Goal: Task Accomplishment & Management: Use online tool/utility

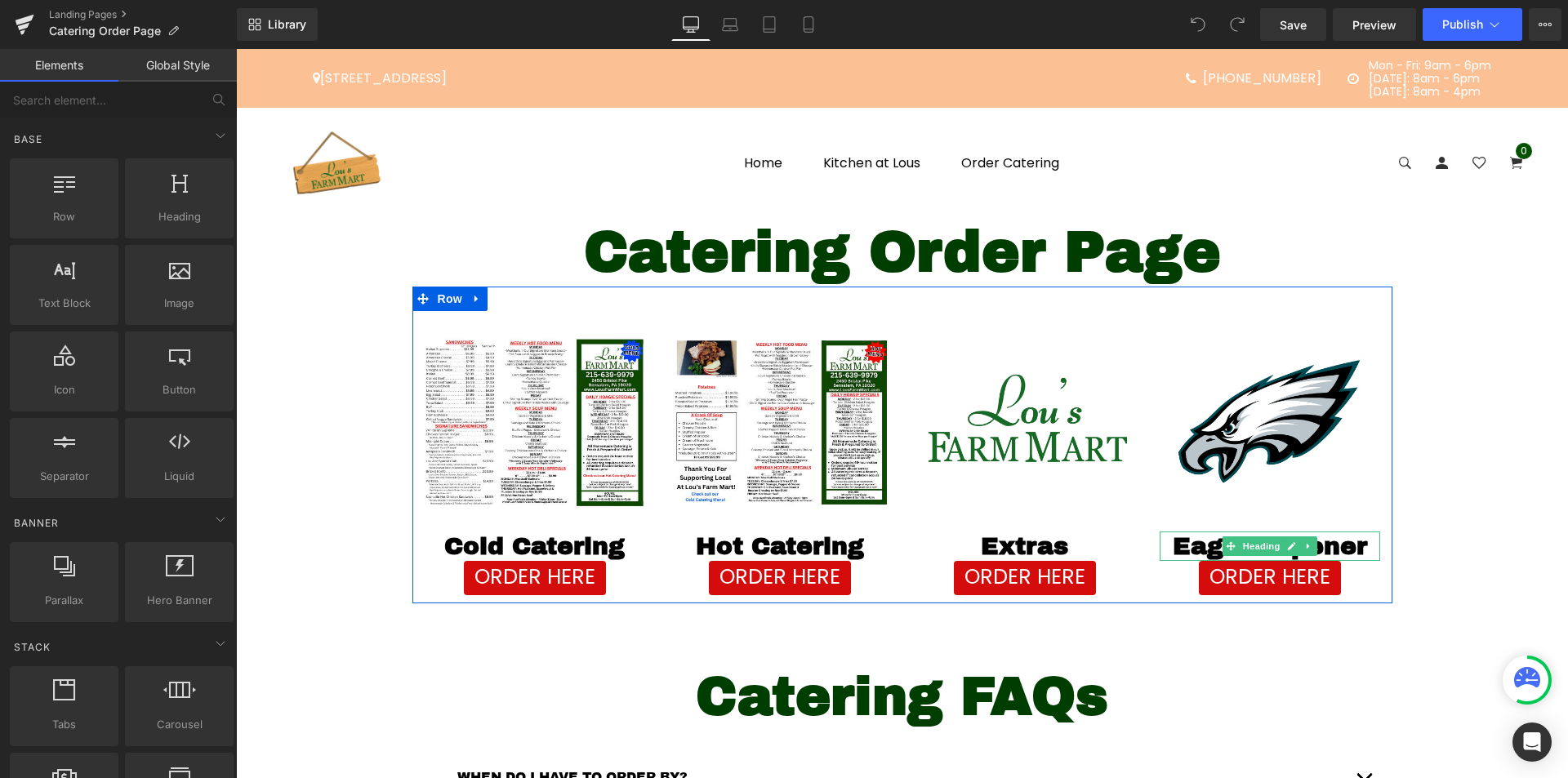
click at [1246, 534] on div at bounding box center [1270, 533] width 220 height 4
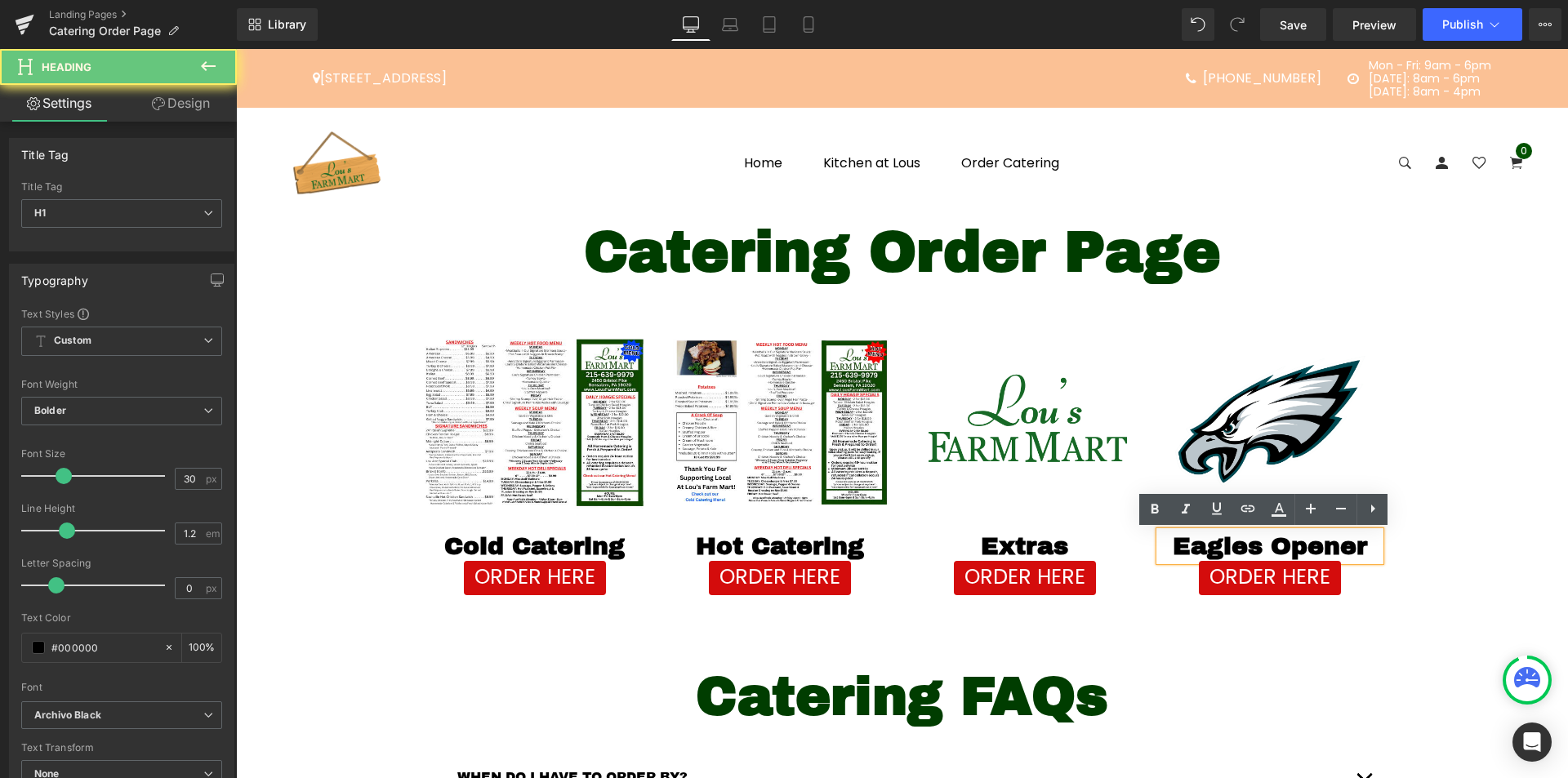
click at [1346, 553] on h1 "Eagles Opener" at bounding box center [1270, 546] width 220 height 29
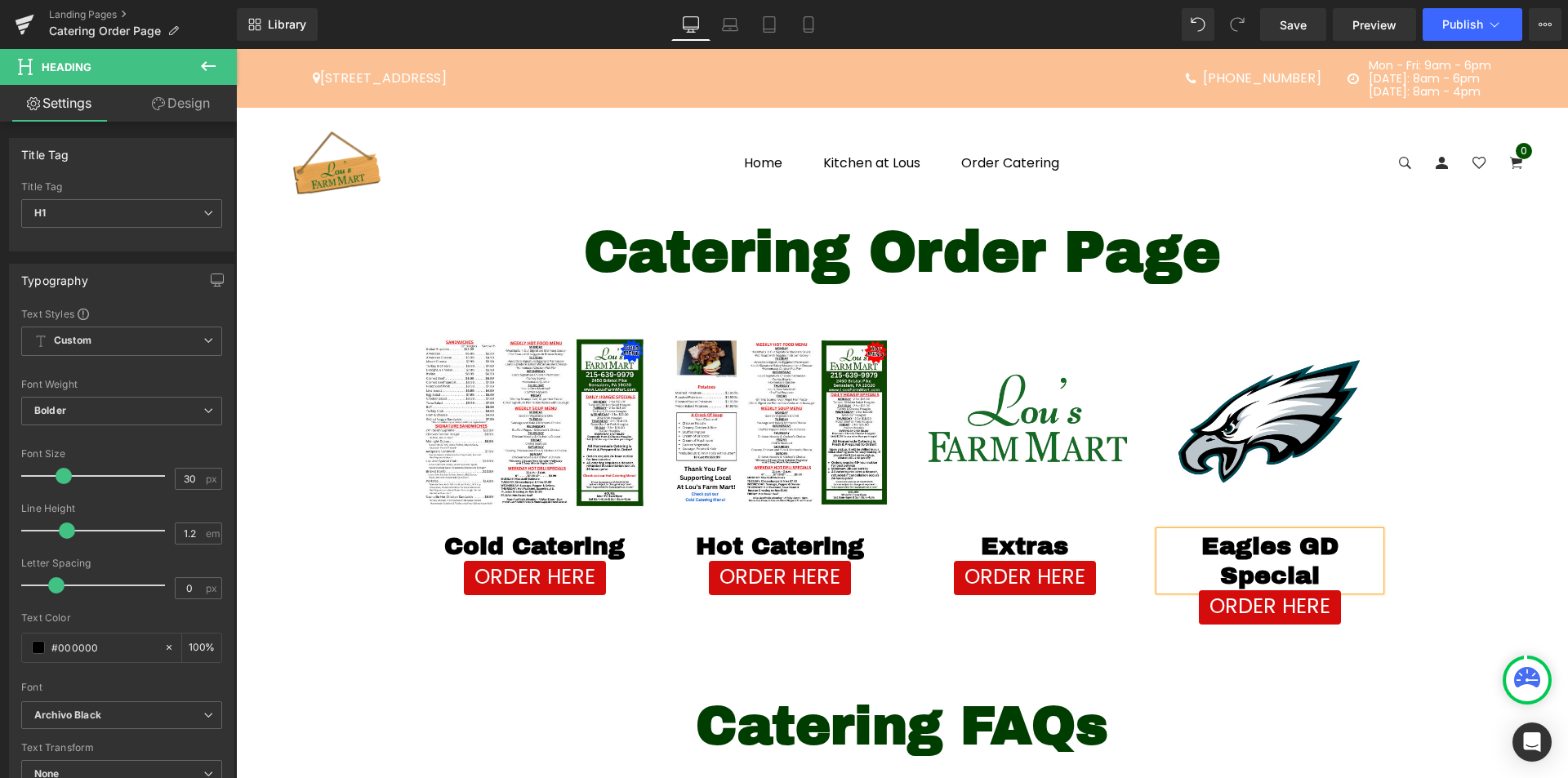
click at [1357, 548] on h1 "Eagles GD Special" at bounding box center [1270, 561] width 220 height 59
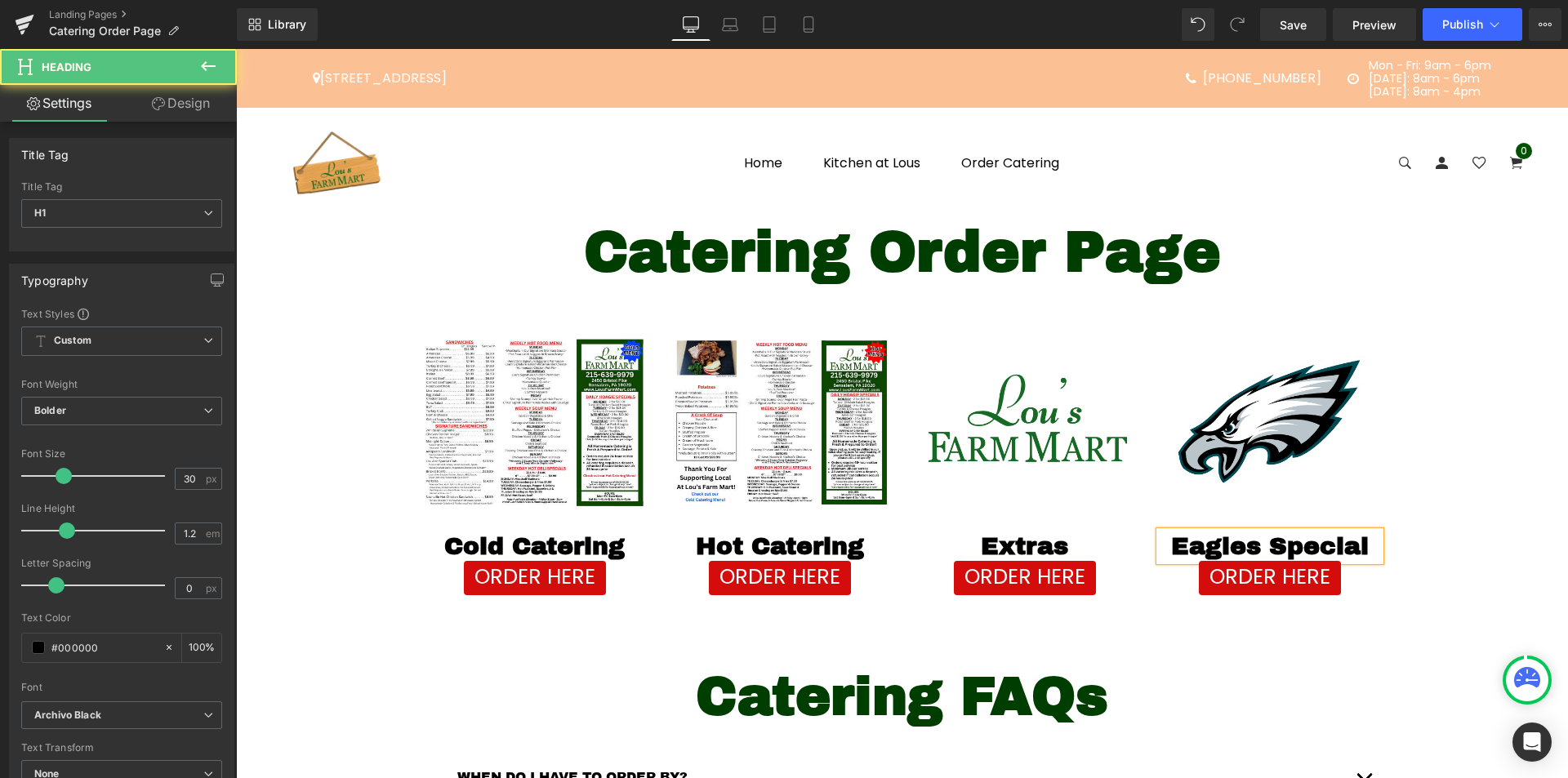
click at [1259, 548] on h1 "Eagles Special" at bounding box center [1270, 546] width 220 height 29
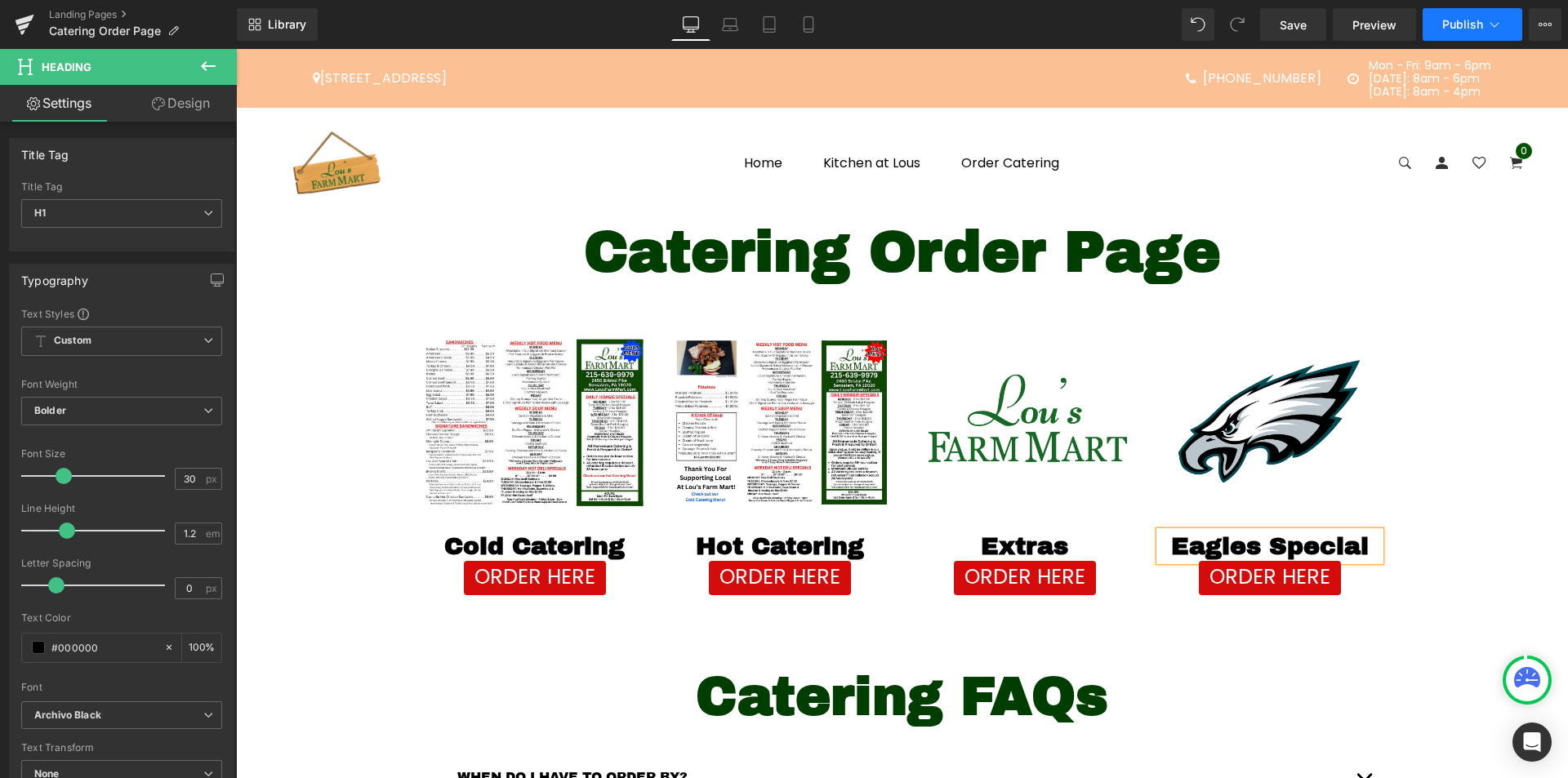
click at [1465, 22] on span "Publish" at bounding box center [1462, 24] width 41 height 13
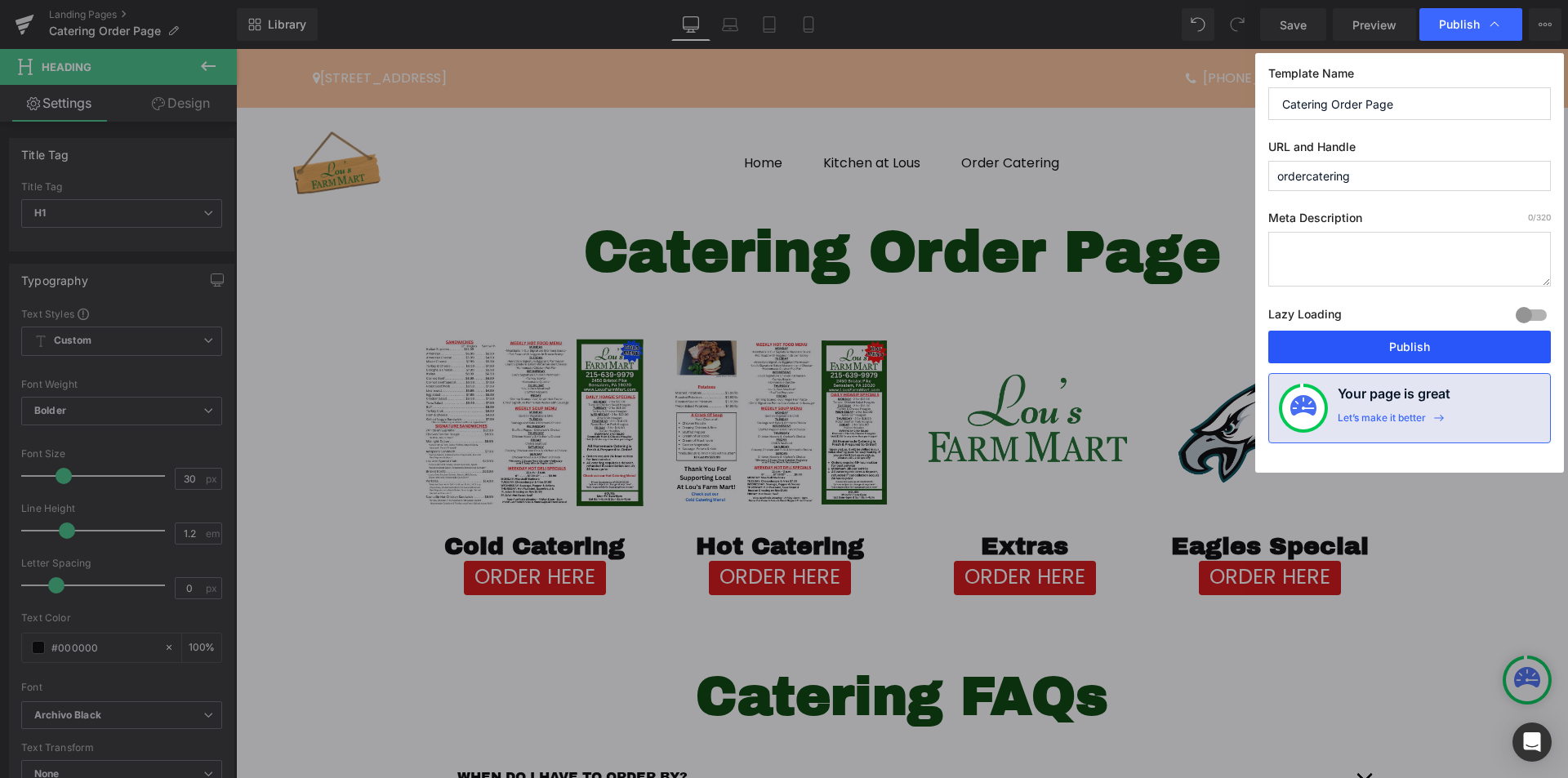
click at [1350, 345] on button "Publish" at bounding box center [1409, 347] width 283 height 33
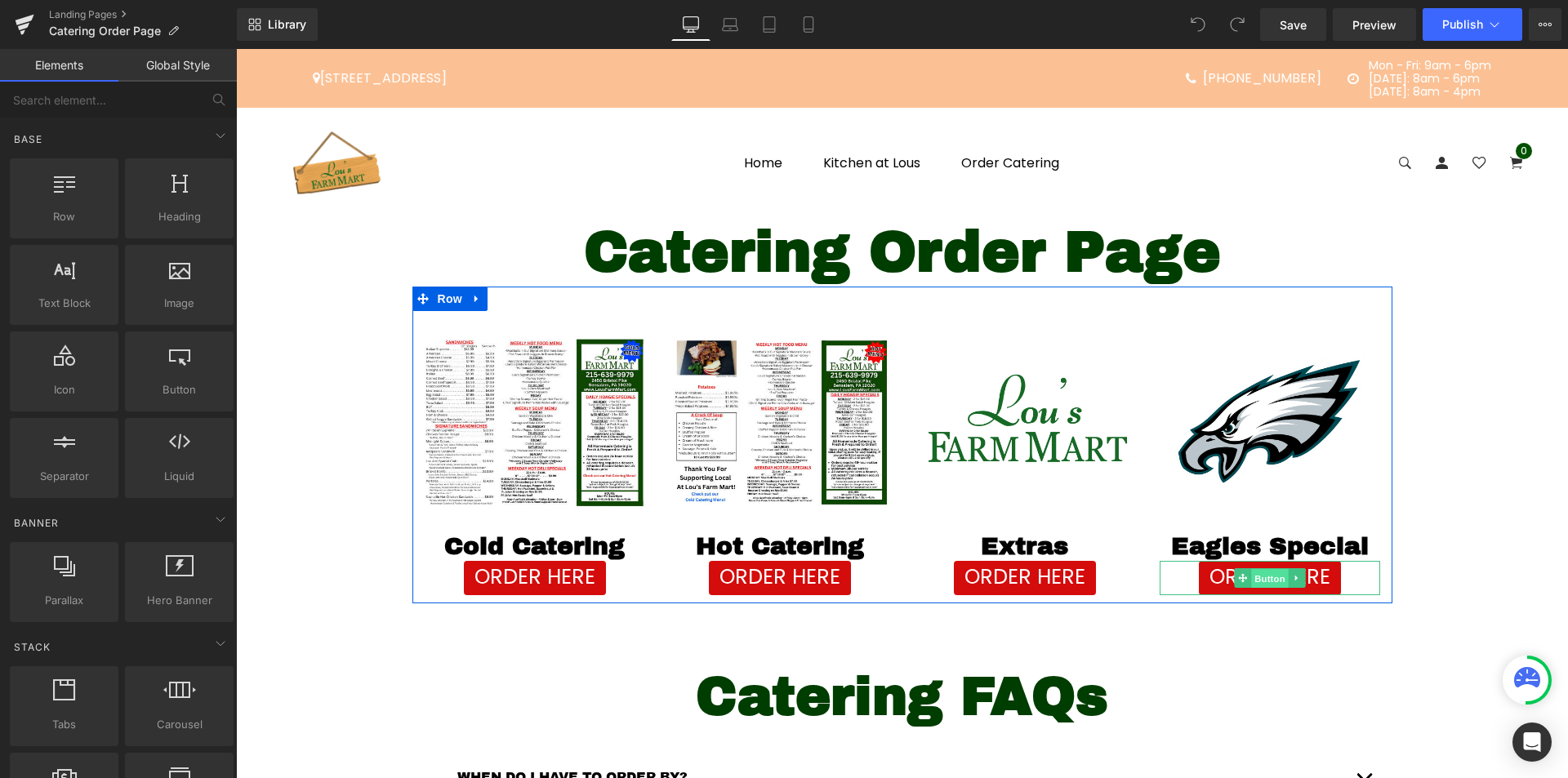
click at [1261, 574] on span "Button" at bounding box center [1269, 579] width 37 height 20
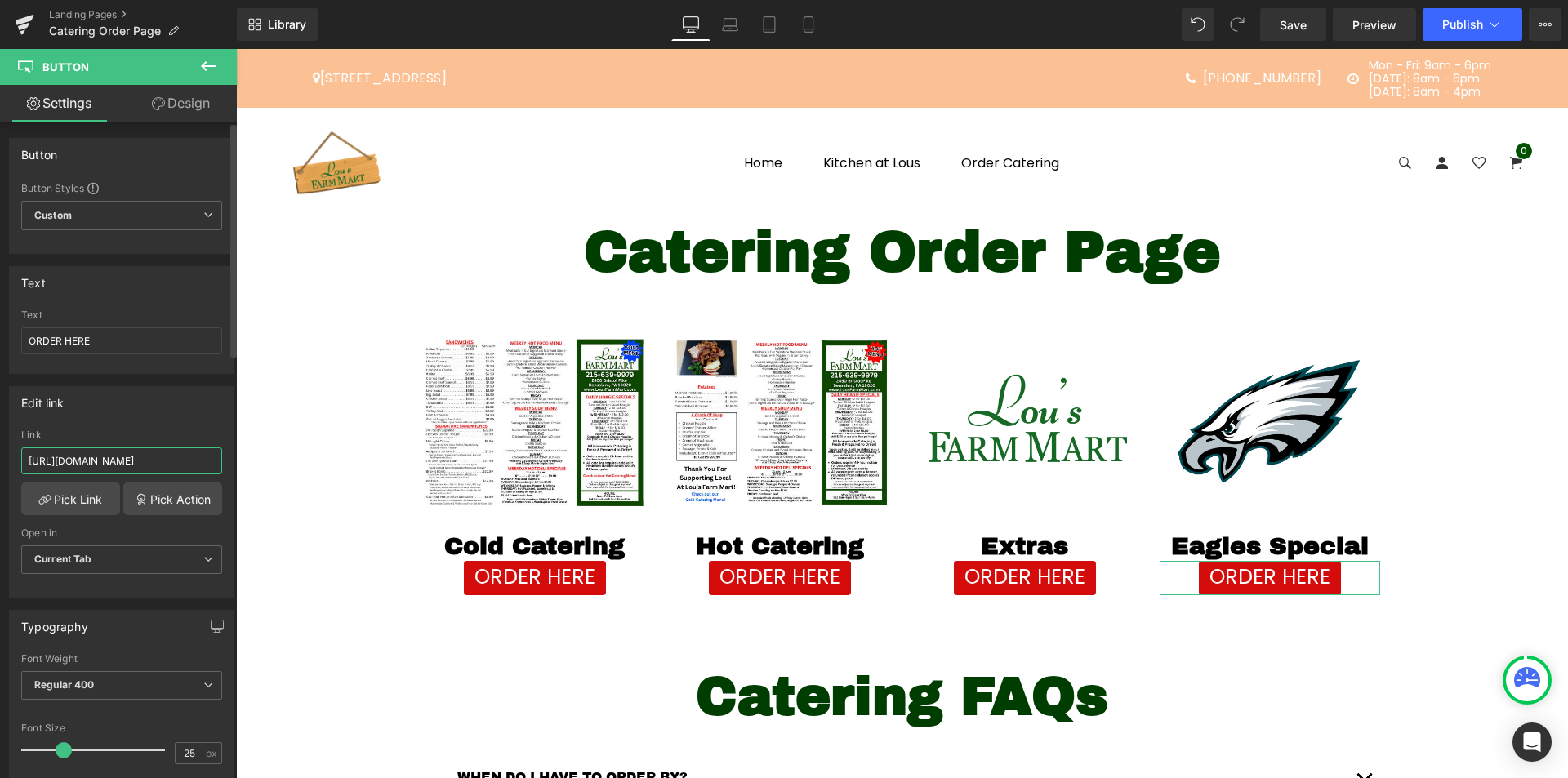
click at [146, 469] on input "https://lousfarmmart.myshopify.com/pages/eagles" at bounding box center [121, 460] width 201 height 27
paste input "com/products/eagles-game-day-special"
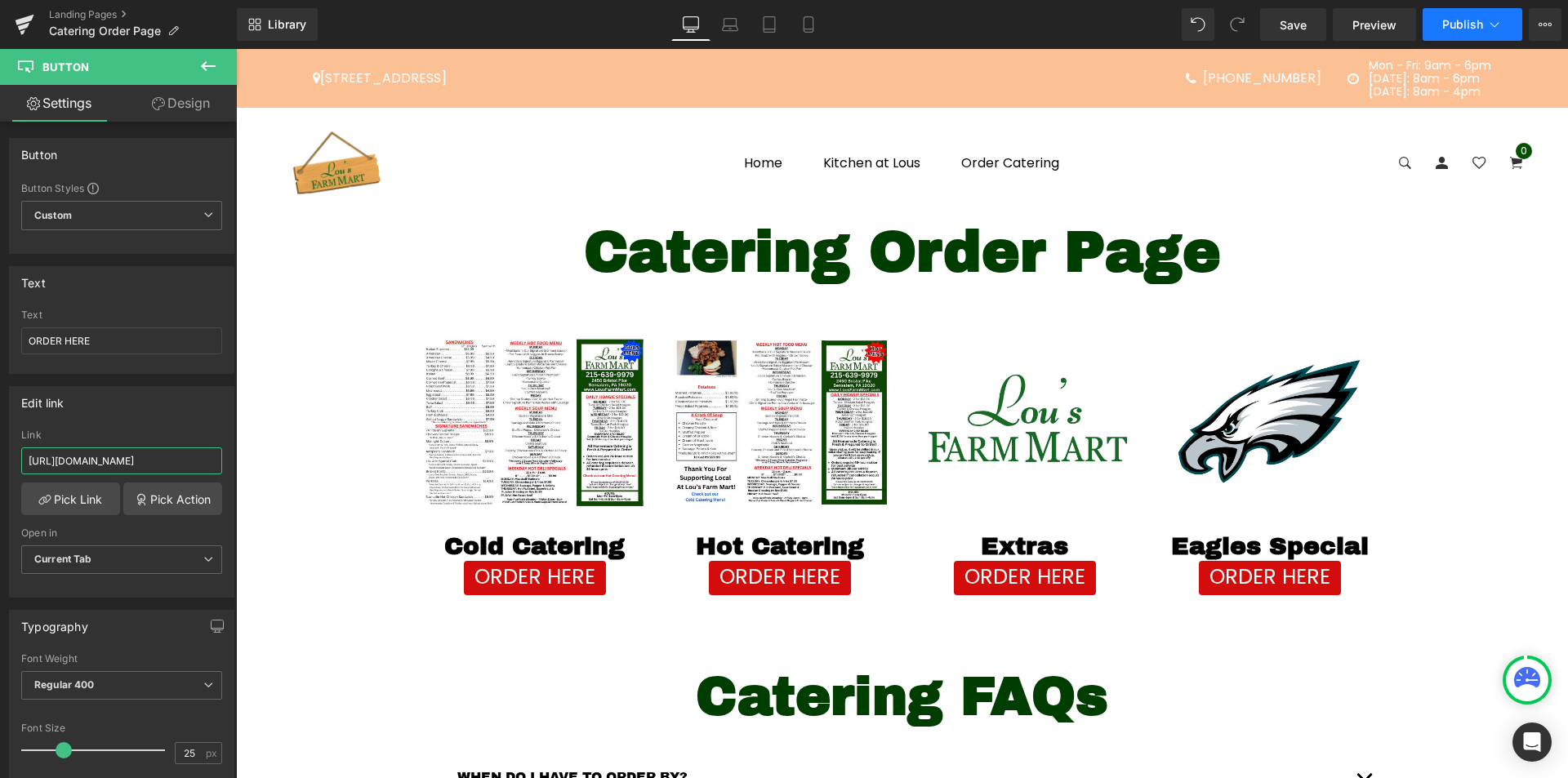
type input "https://lousfarmmart.com/products/eagles-game-day-special"
click at [1461, 23] on span "Publish" at bounding box center [1462, 24] width 41 height 13
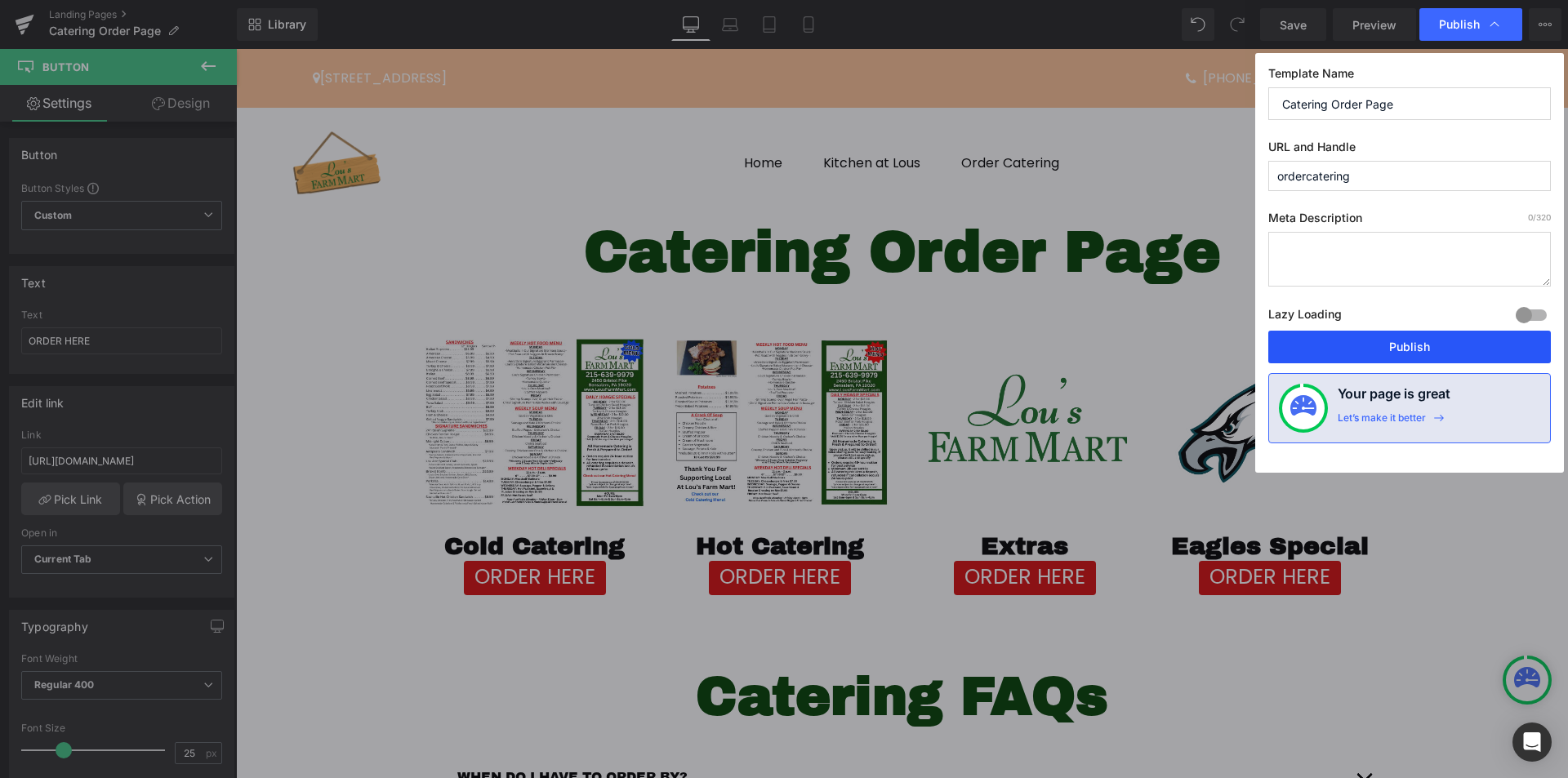
click at [1341, 347] on button "Publish" at bounding box center [1409, 347] width 283 height 33
